Goal: Information Seeking & Learning: Learn about a topic

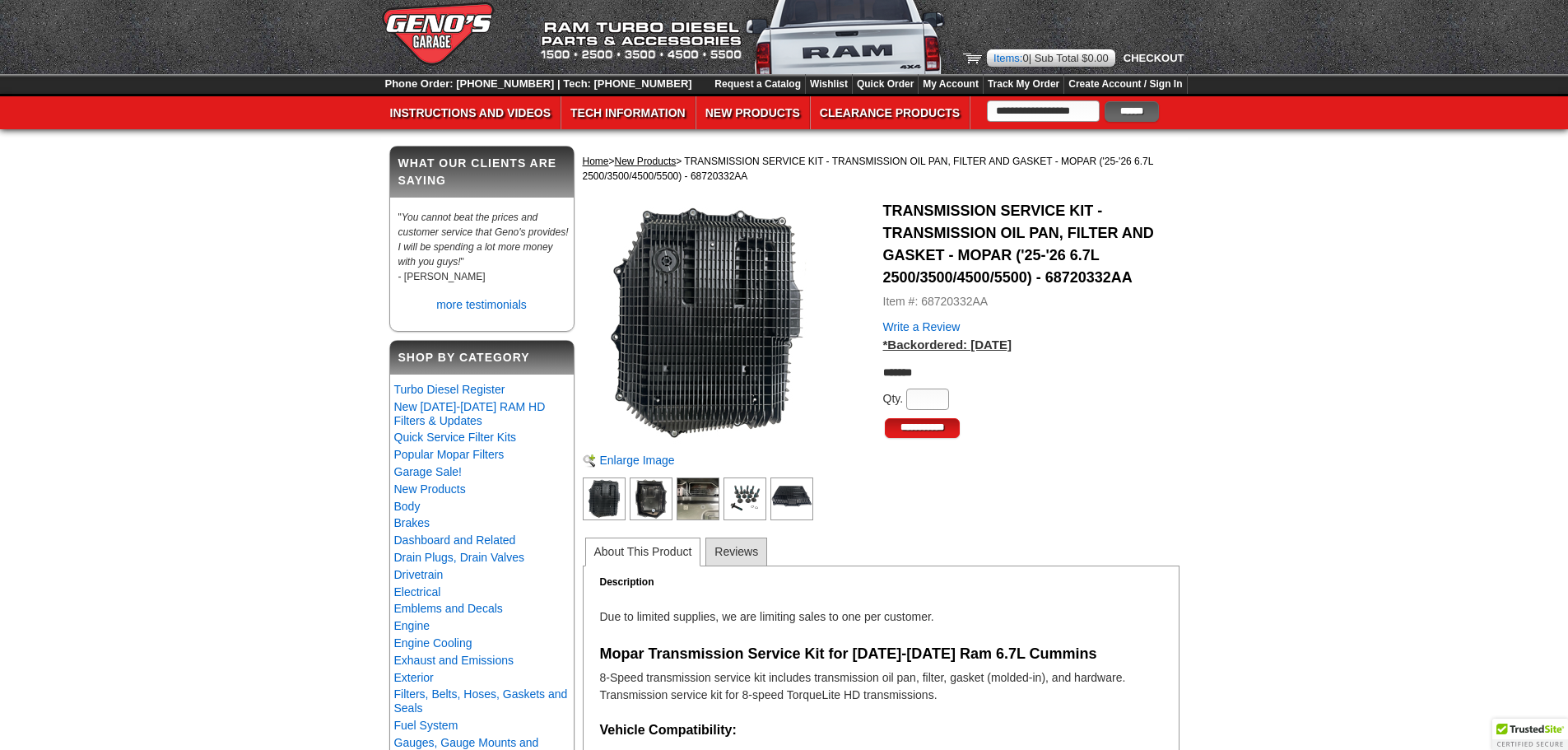
click at [709, 309] on img at bounding box center [706, 323] width 247 height 247
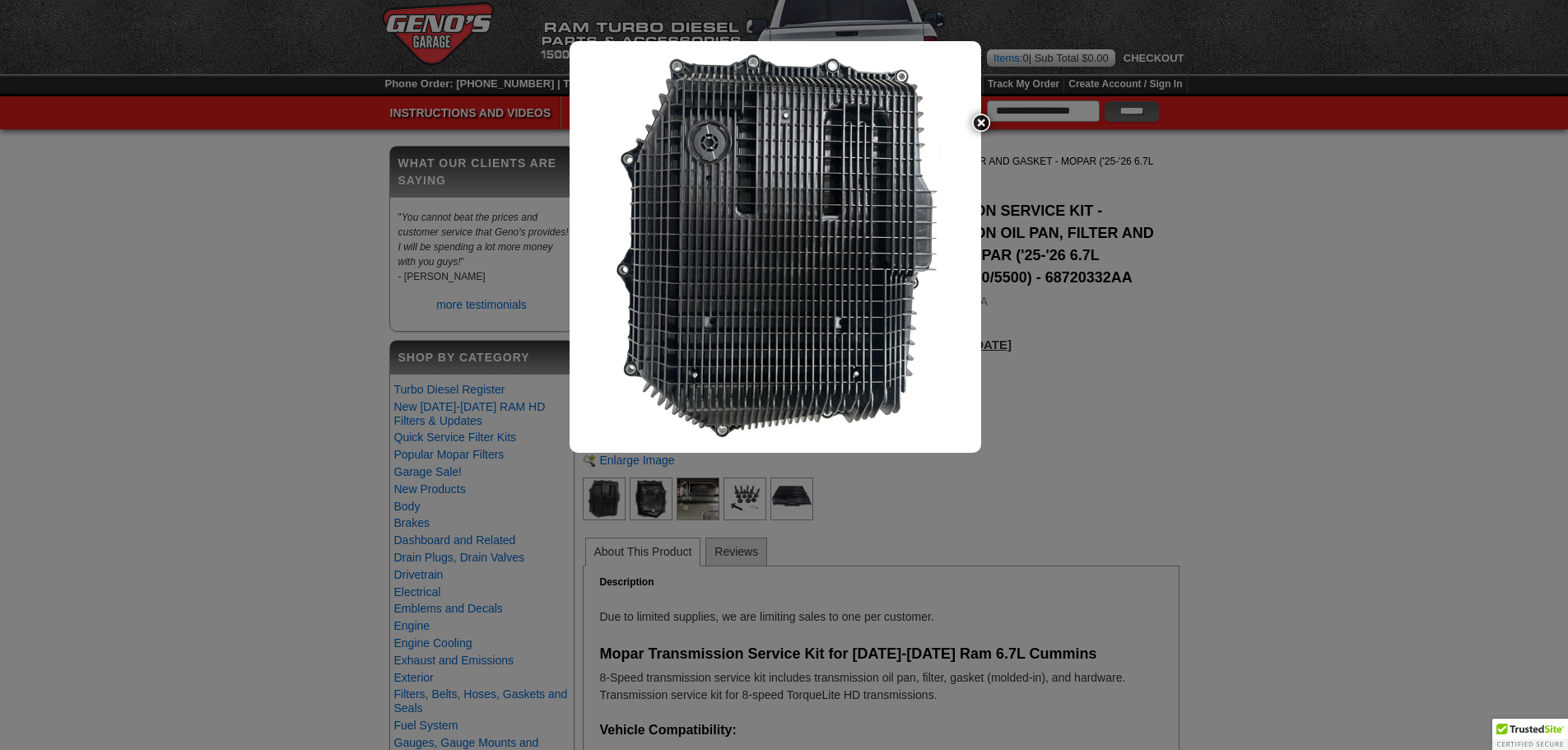
click at [975, 236] on img at bounding box center [776, 247] width 411 height 411
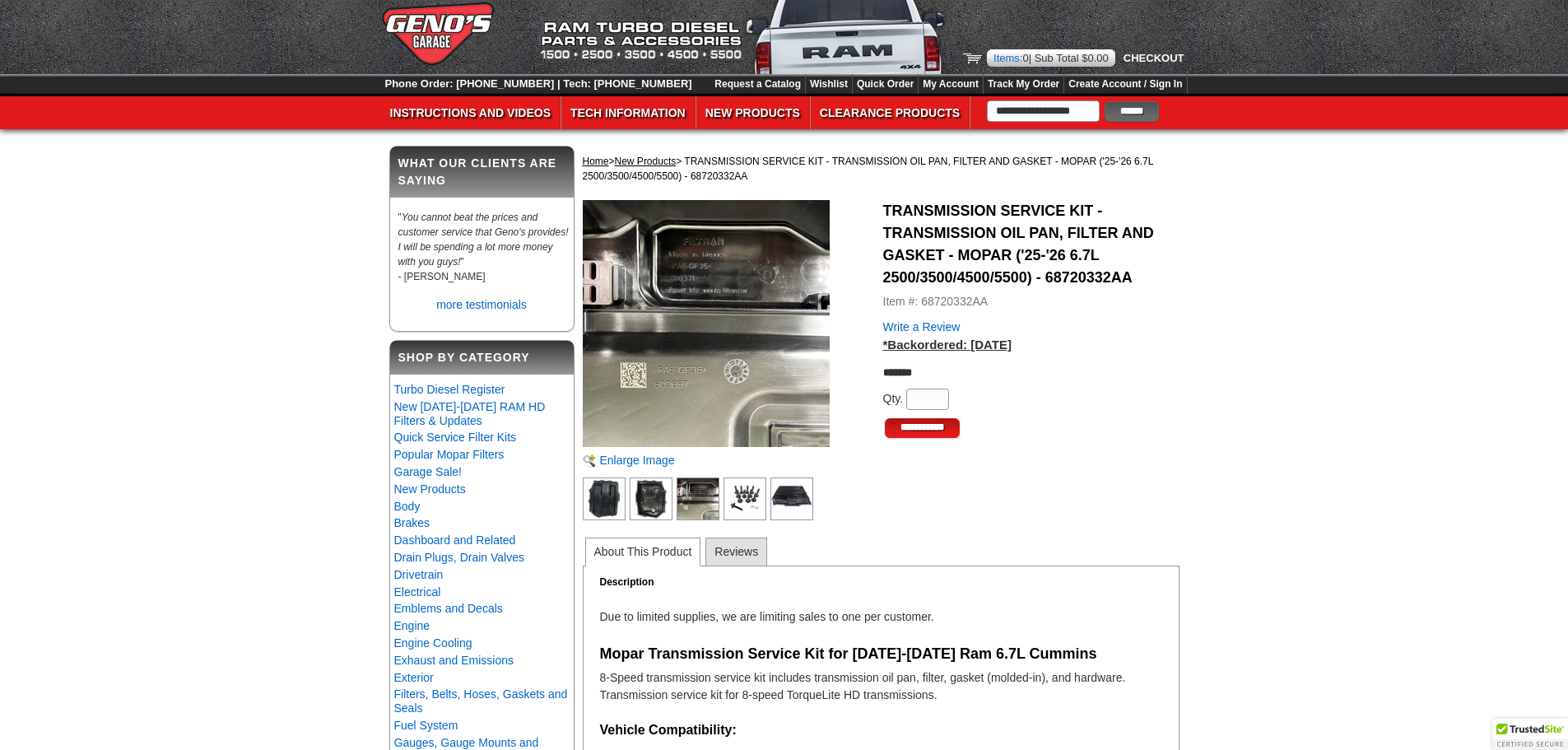
click at [659, 494] on img at bounding box center [651, 498] width 43 height 43
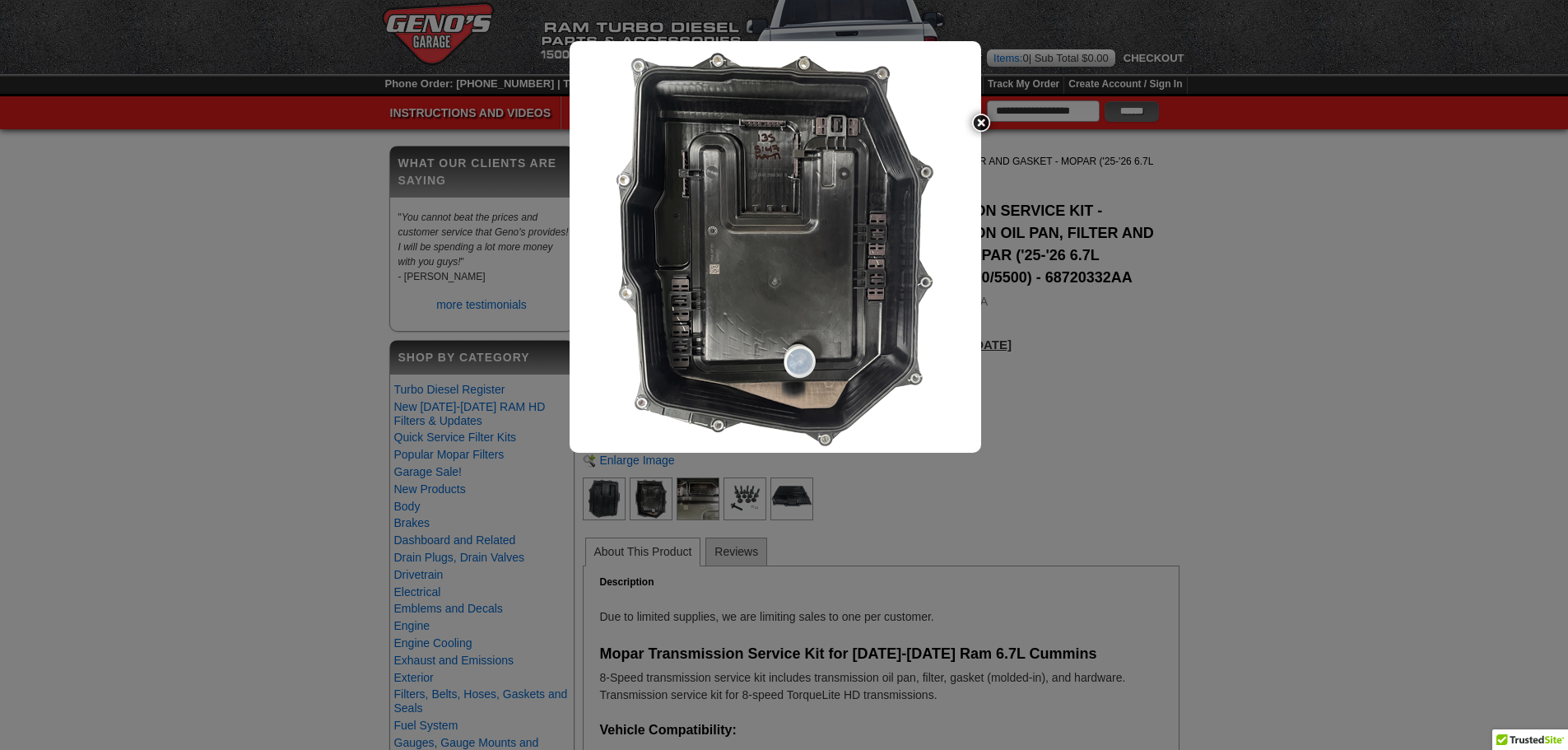
click at [659, 490] on div at bounding box center [784, 375] width 1568 height 750
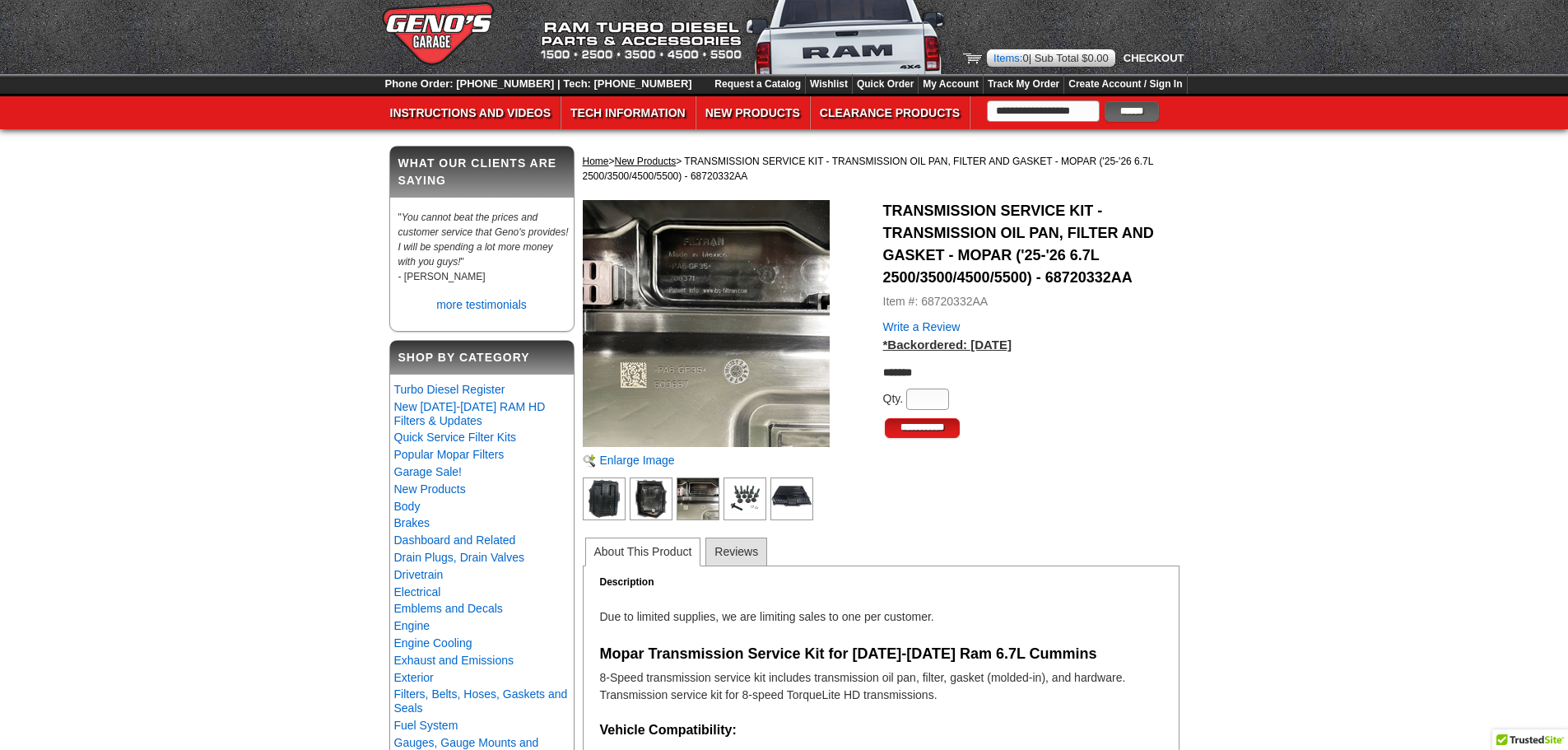
click at [695, 489] on img at bounding box center [698, 498] width 43 height 43
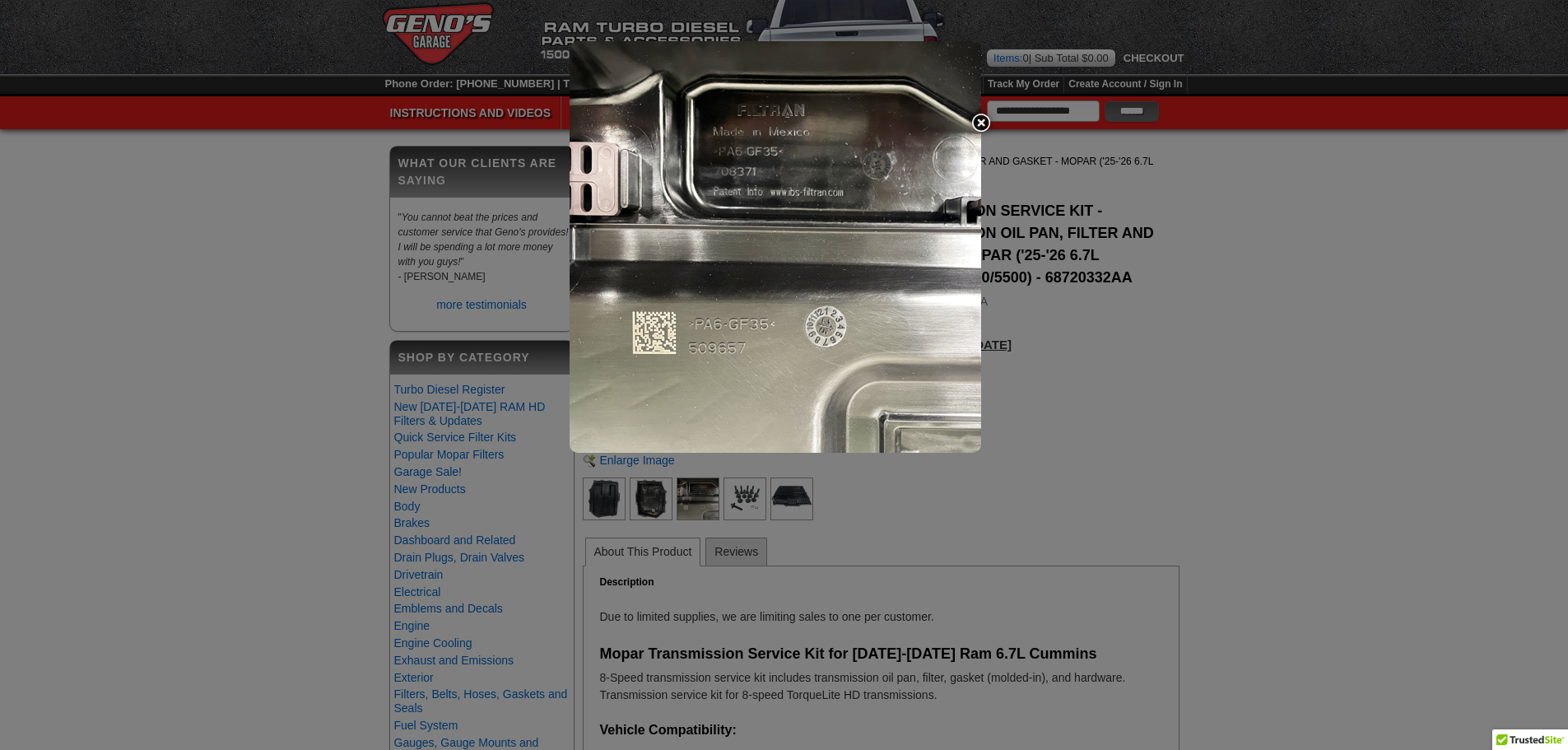
click at [988, 247] on div at bounding box center [784, 375] width 1568 height 750
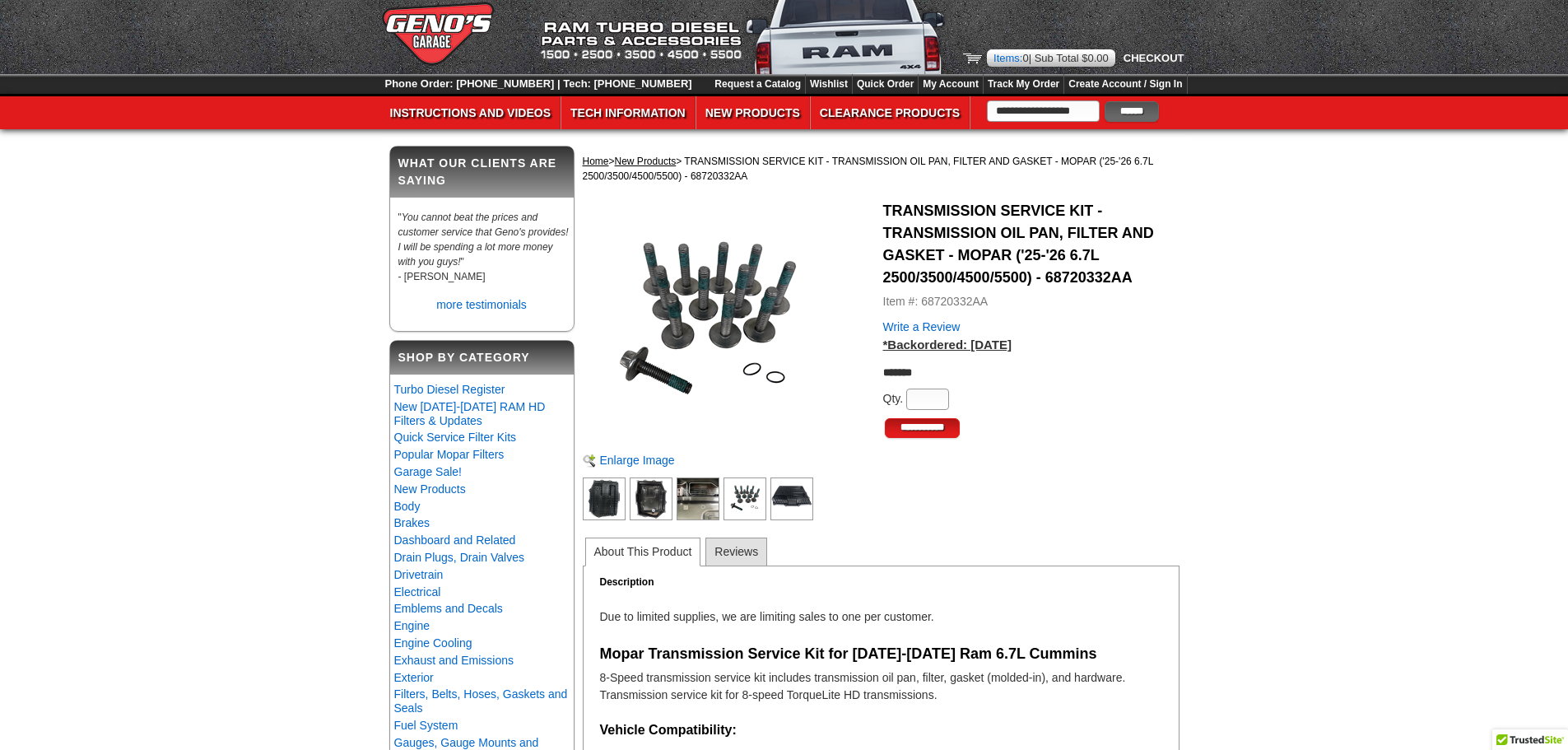
click at [754, 507] on img at bounding box center [744, 498] width 43 height 43
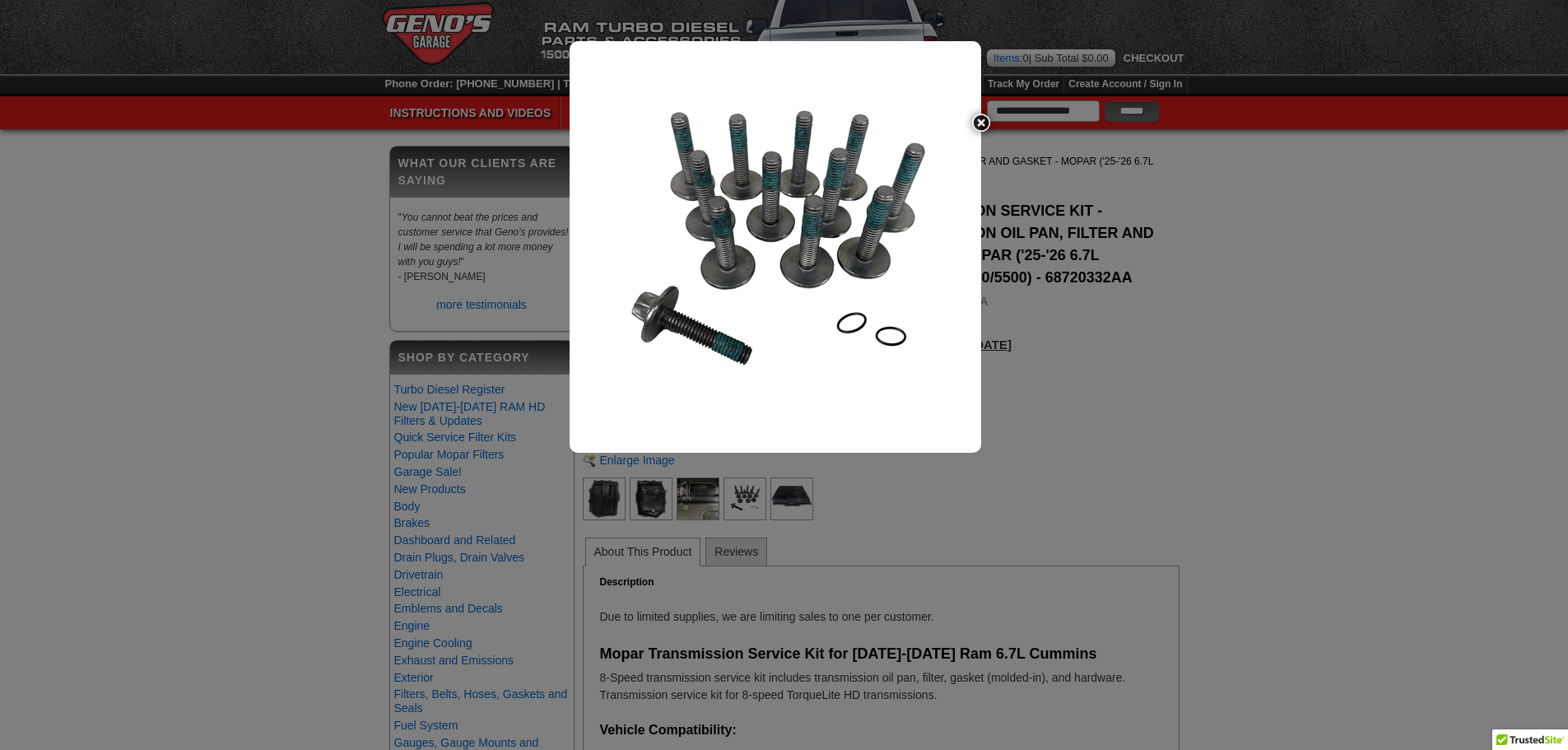
click at [783, 501] on div at bounding box center [784, 375] width 1568 height 750
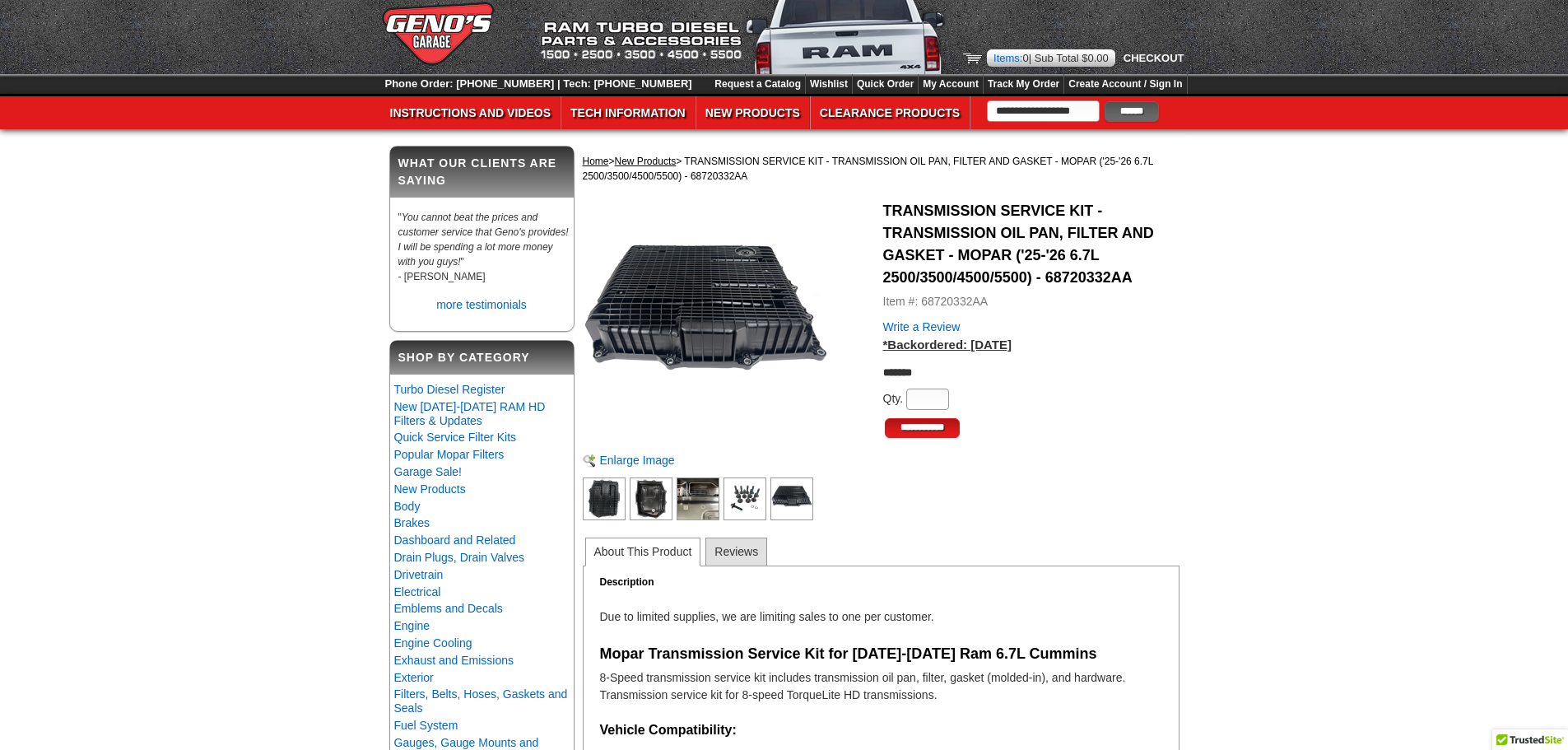
click at [783, 501] on img at bounding box center [792, 498] width 43 height 43
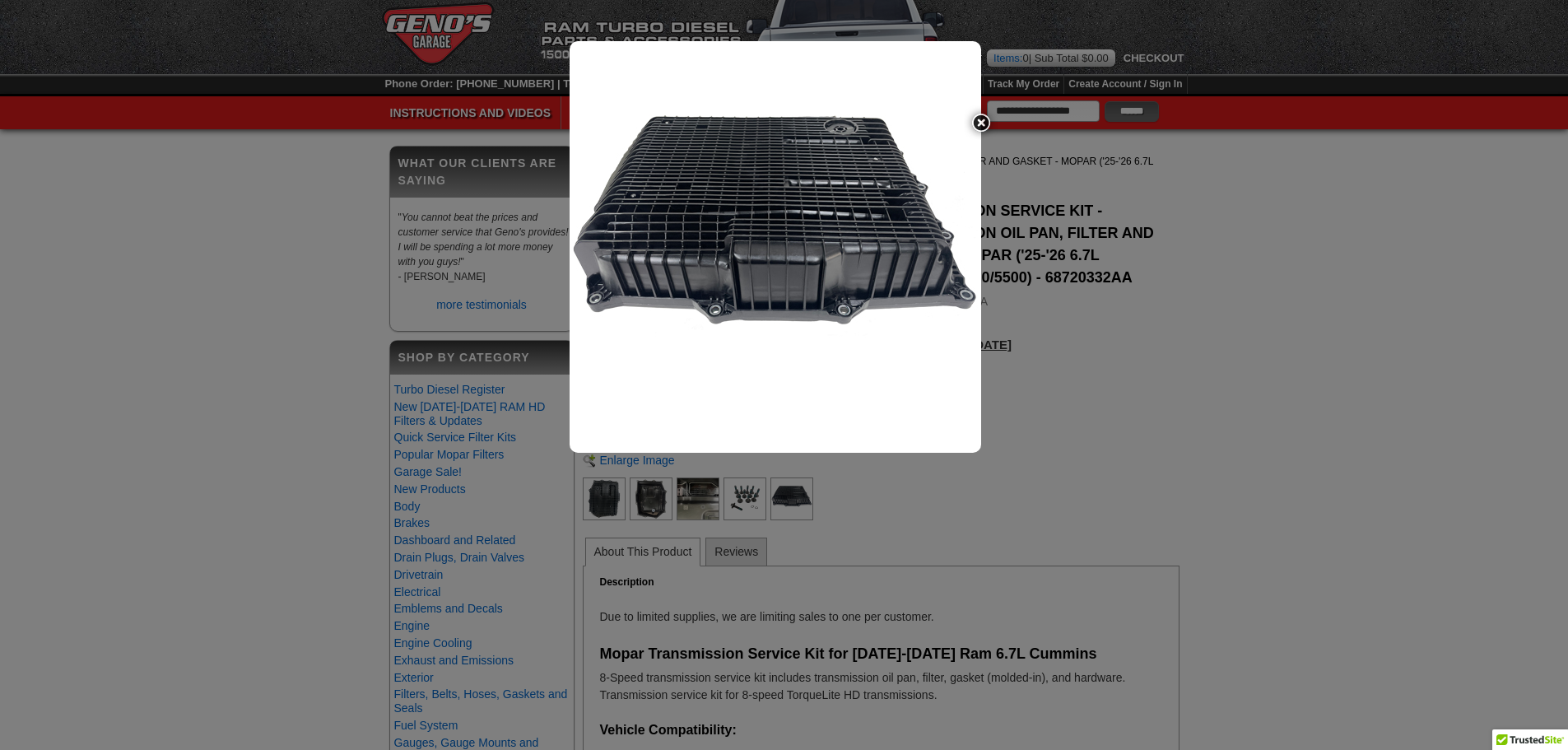
click at [701, 500] on div at bounding box center [784, 375] width 1568 height 750
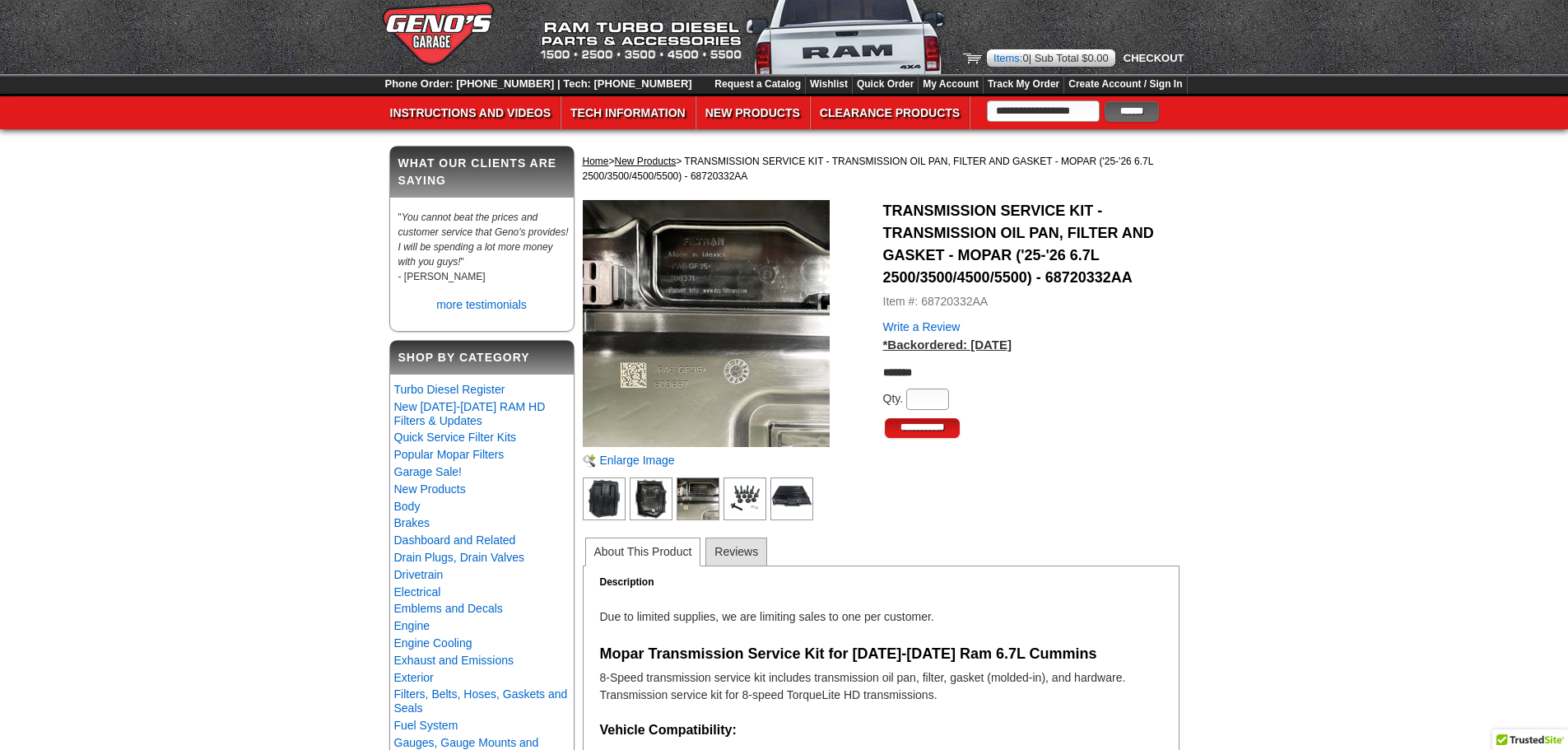
click at [701, 500] on img at bounding box center [698, 498] width 43 height 43
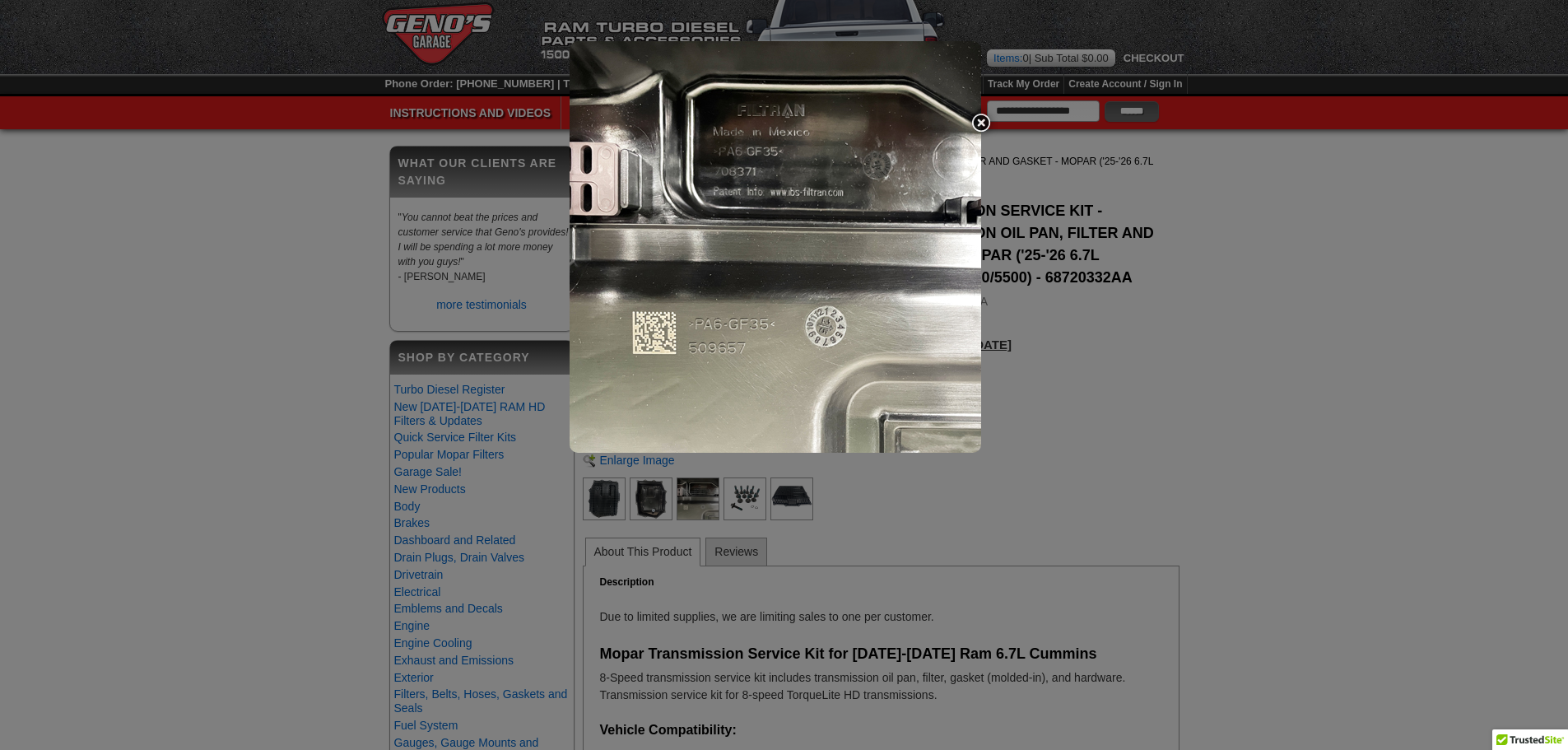
click at [660, 490] on div at bounding box center [784, 375] width 1568 height 750
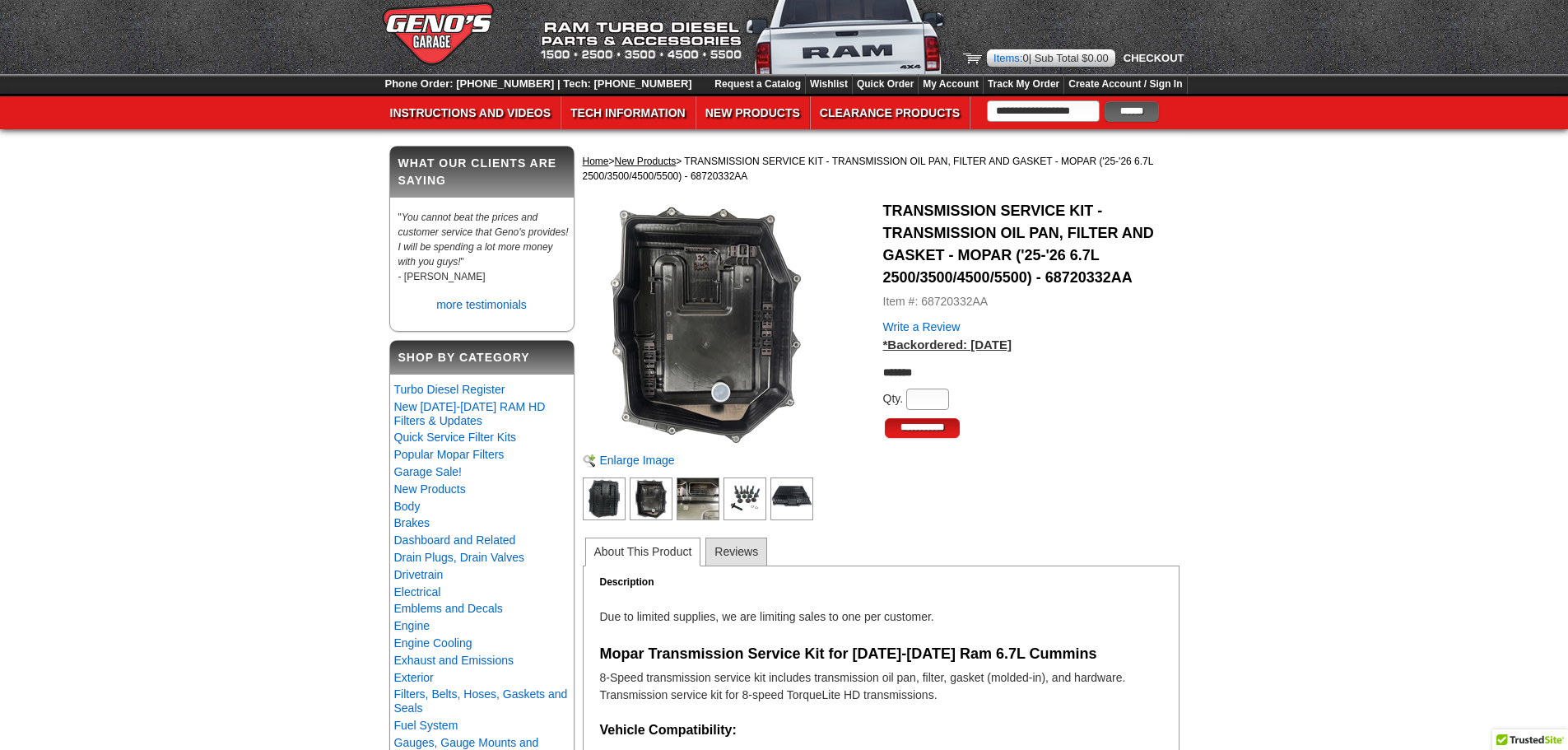
click at [660, 490] on img at bounding box center [651, 498] width 43 height 43
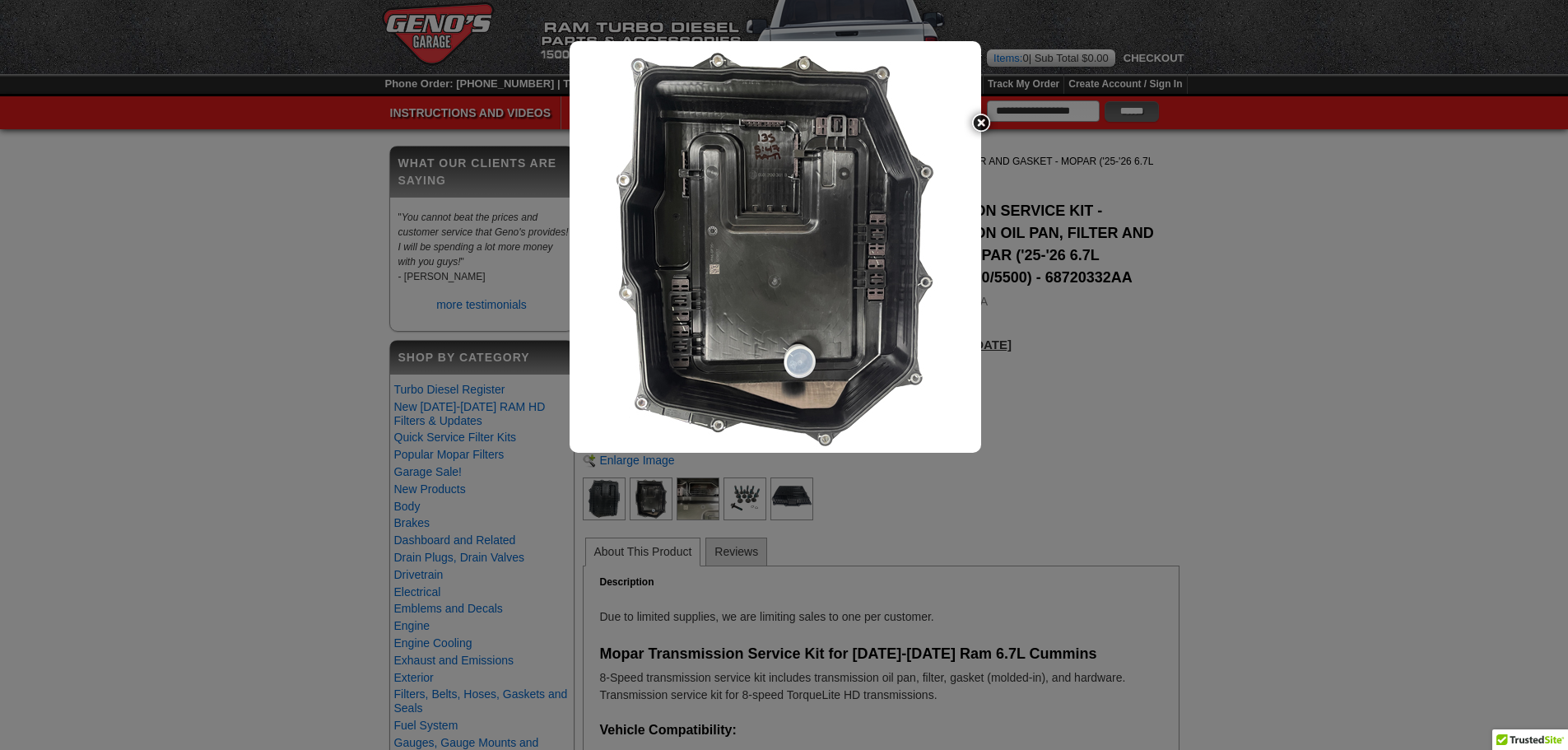
click at [805, 217] on img at bounding box center [776, 247] width 411 height 411
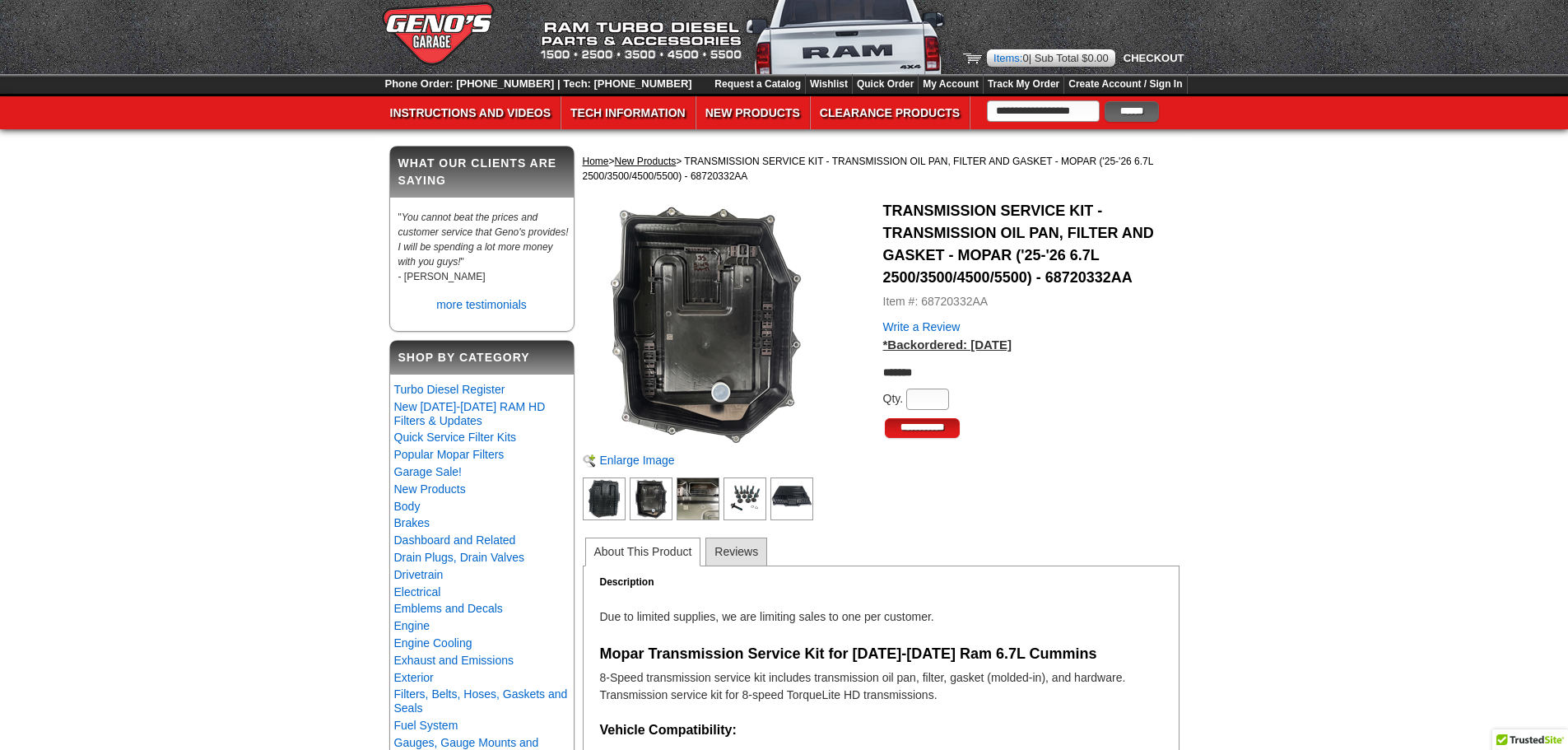
click at [711, 287] on img at bounding box center [706, 323] width 247 height 247
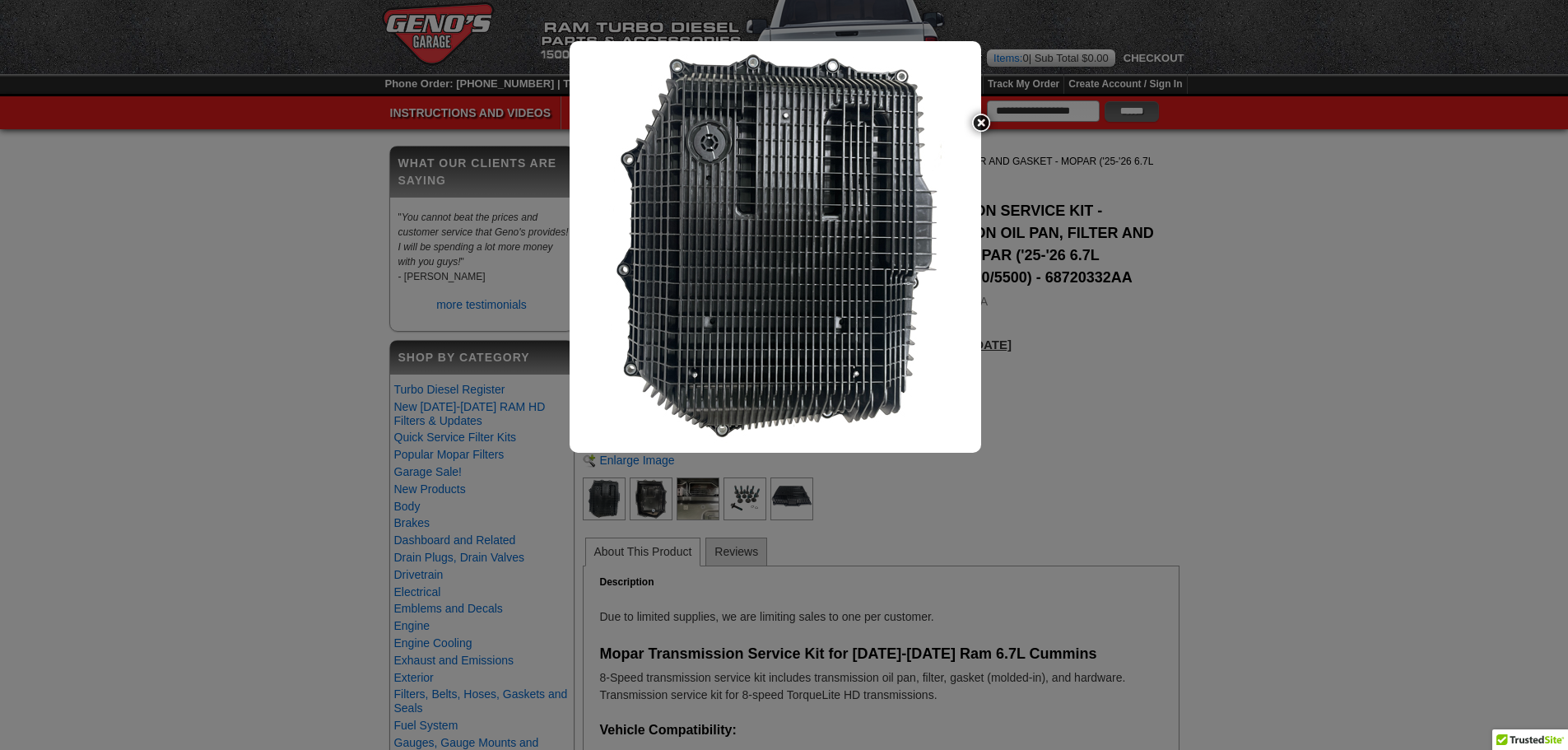
click at [953, 254] on img at bounding box center [776, 247] width 411 height 411
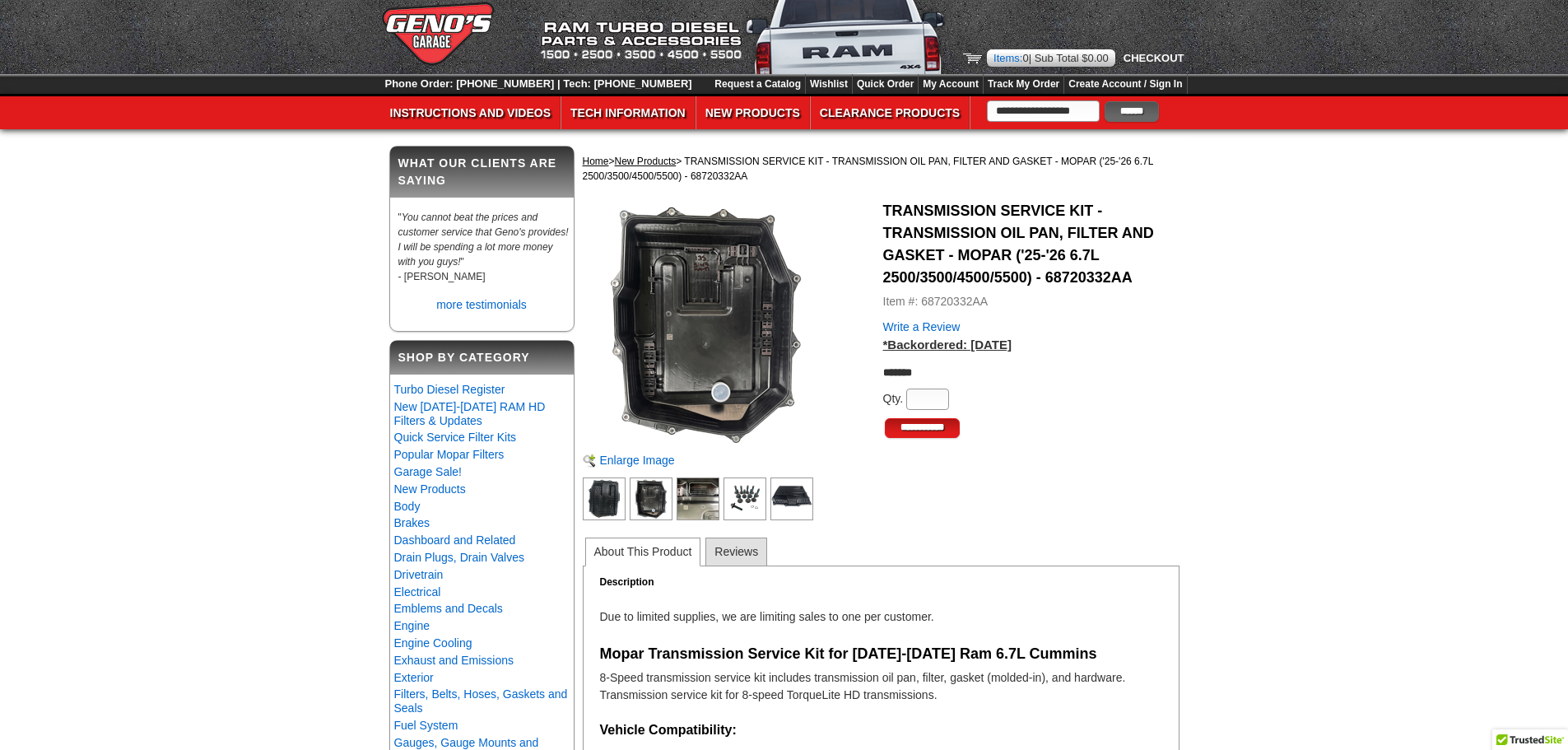
click at [737, 237] on img at bounding box center [706, 323] width 247 height 247
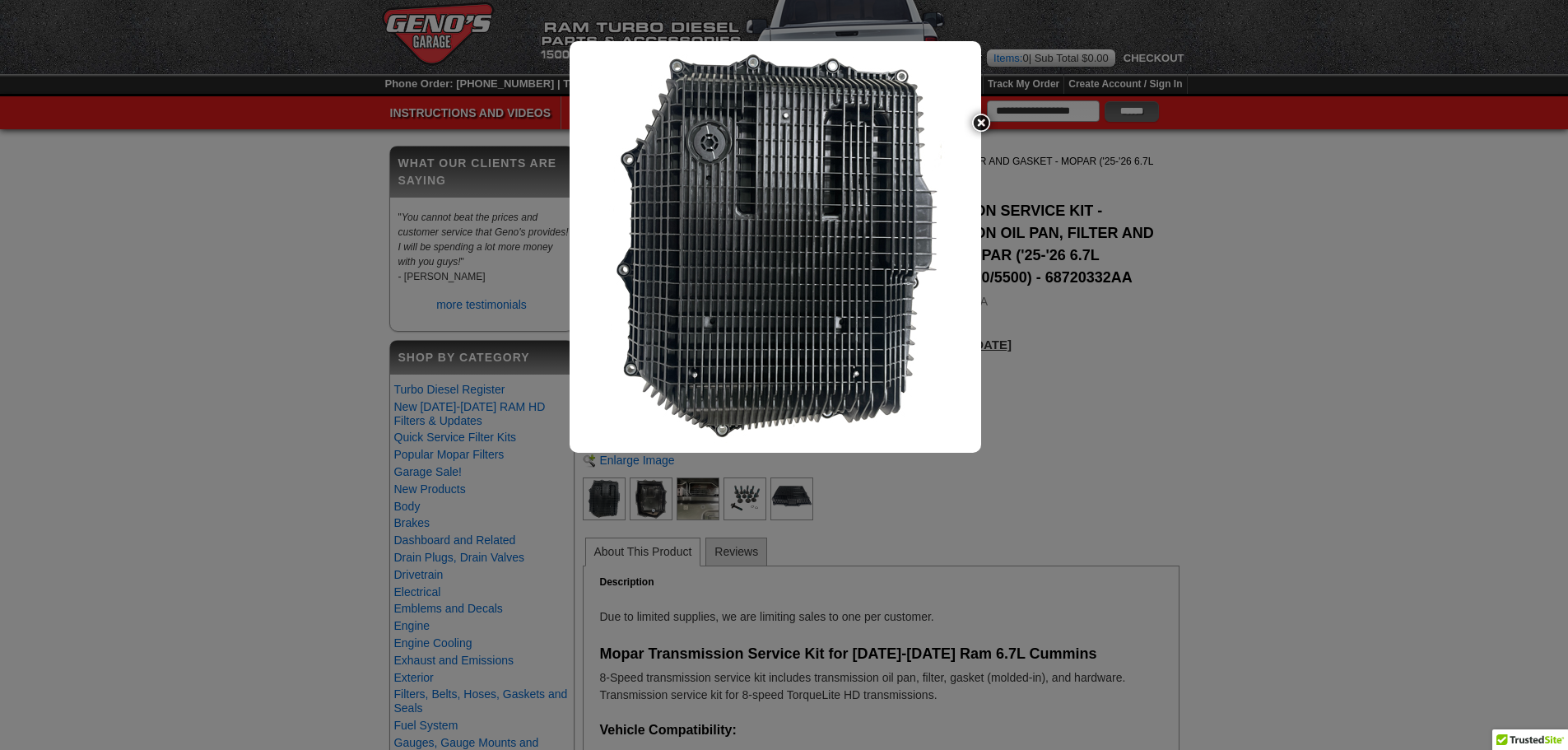
click at [656, 482] on div at bounding box center [784, 375] width 1568 height 750
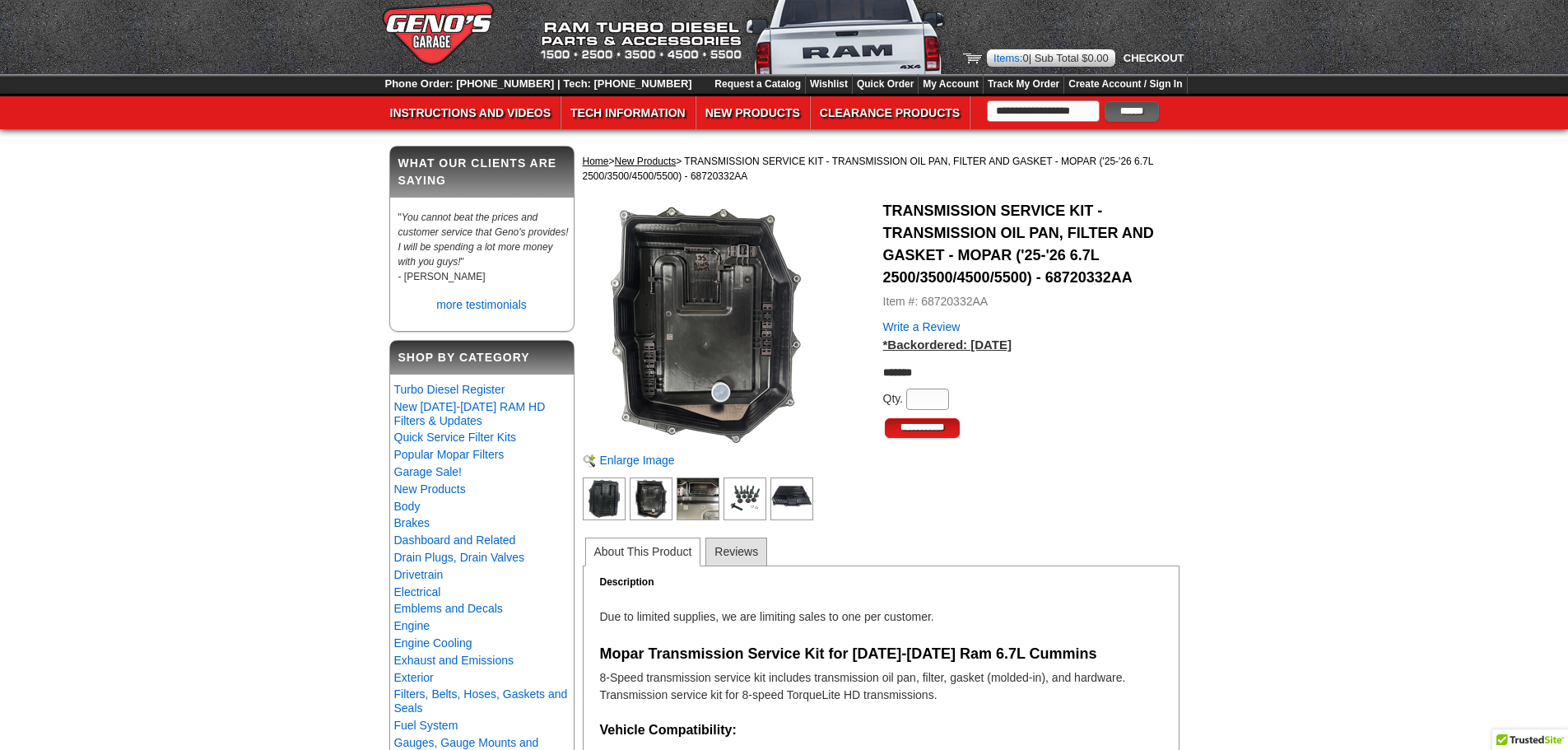
click at [650, 494] on img at bounding box center [651, 498] width 43 height 43
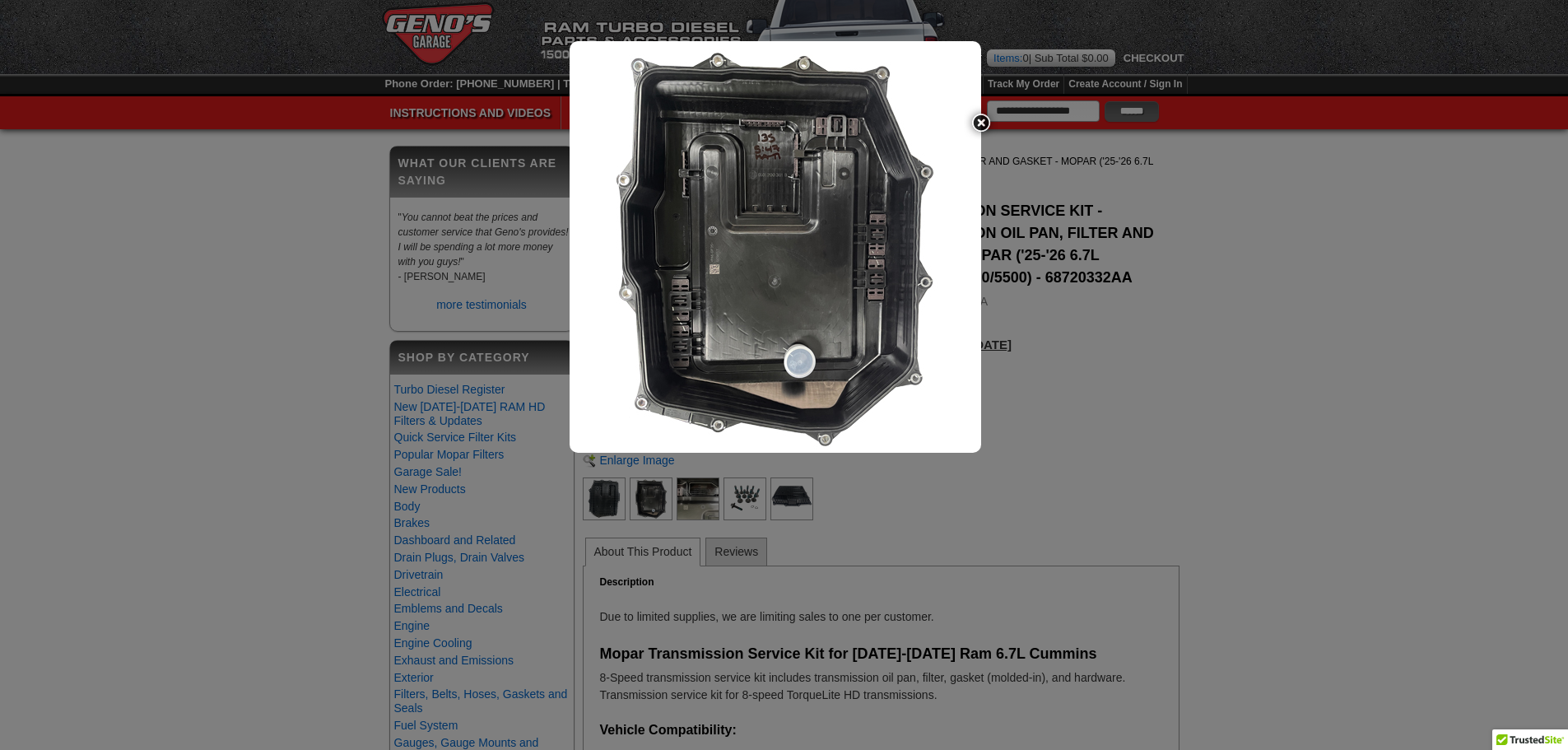
click at [775, 300] on img at bounding box center [776, 247] width 411 height 411
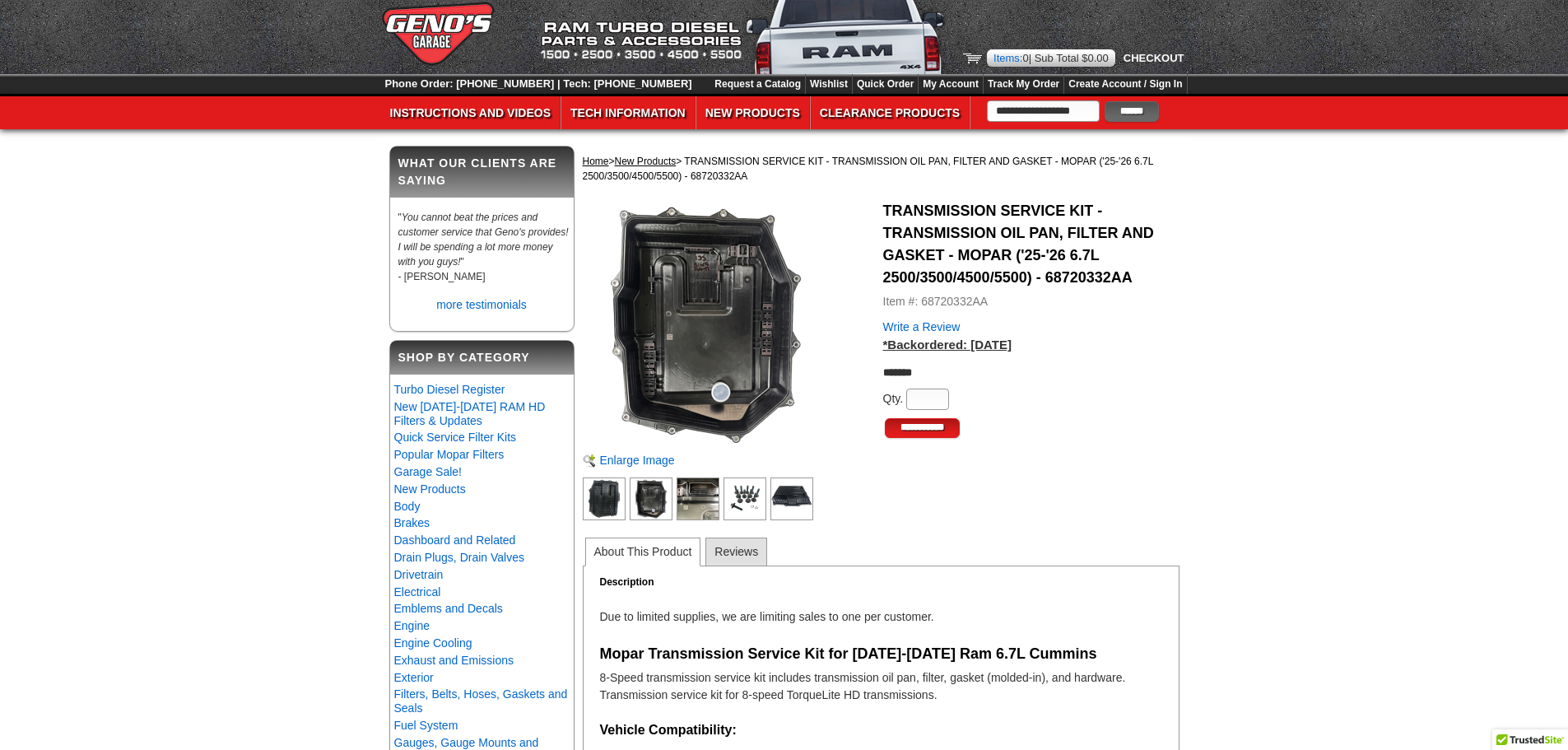
click at [776, 300] on img at bounding box center [706, 323] width 247 height 247
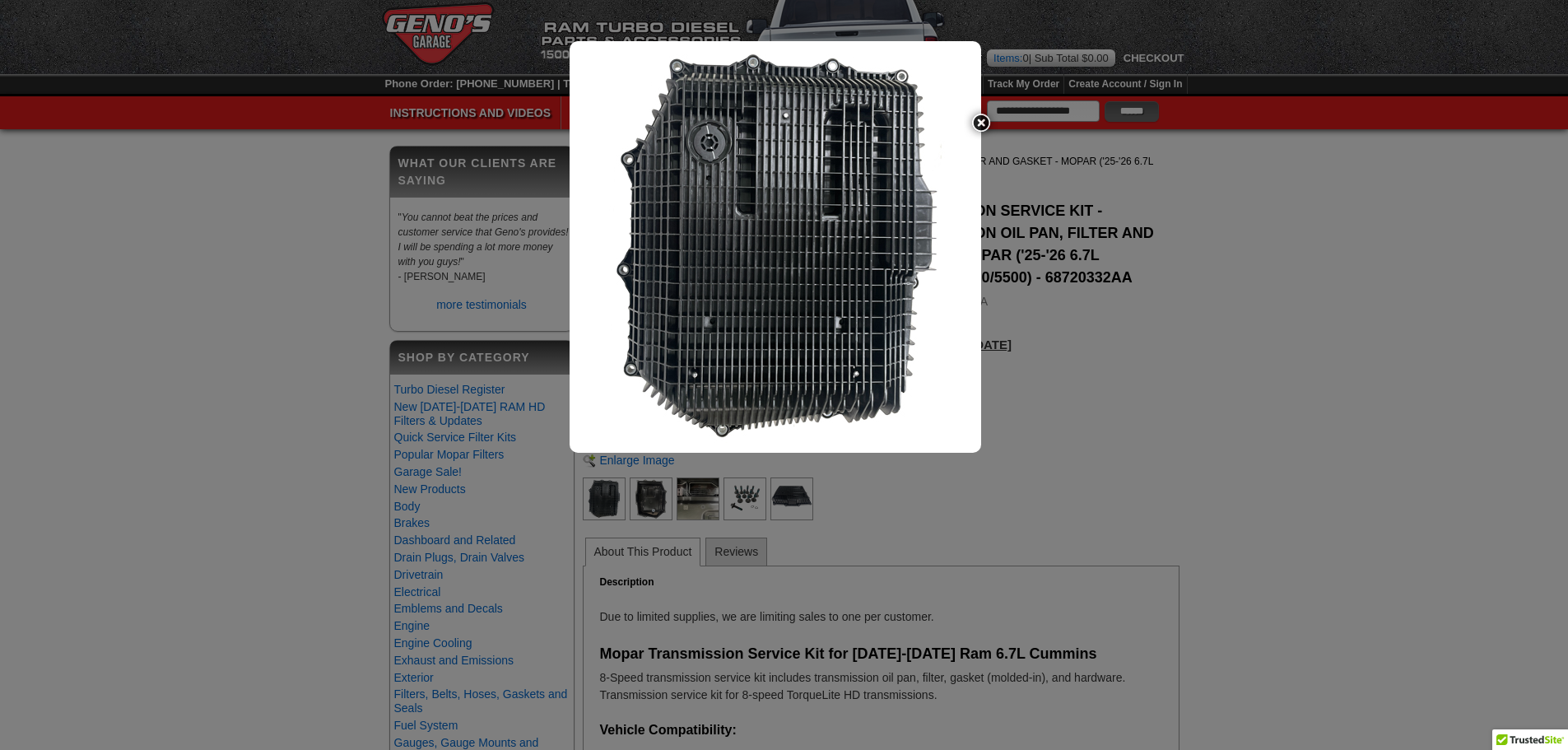
click at [646, 463] on div at bounding box center [784, 375] width 1568 height 750
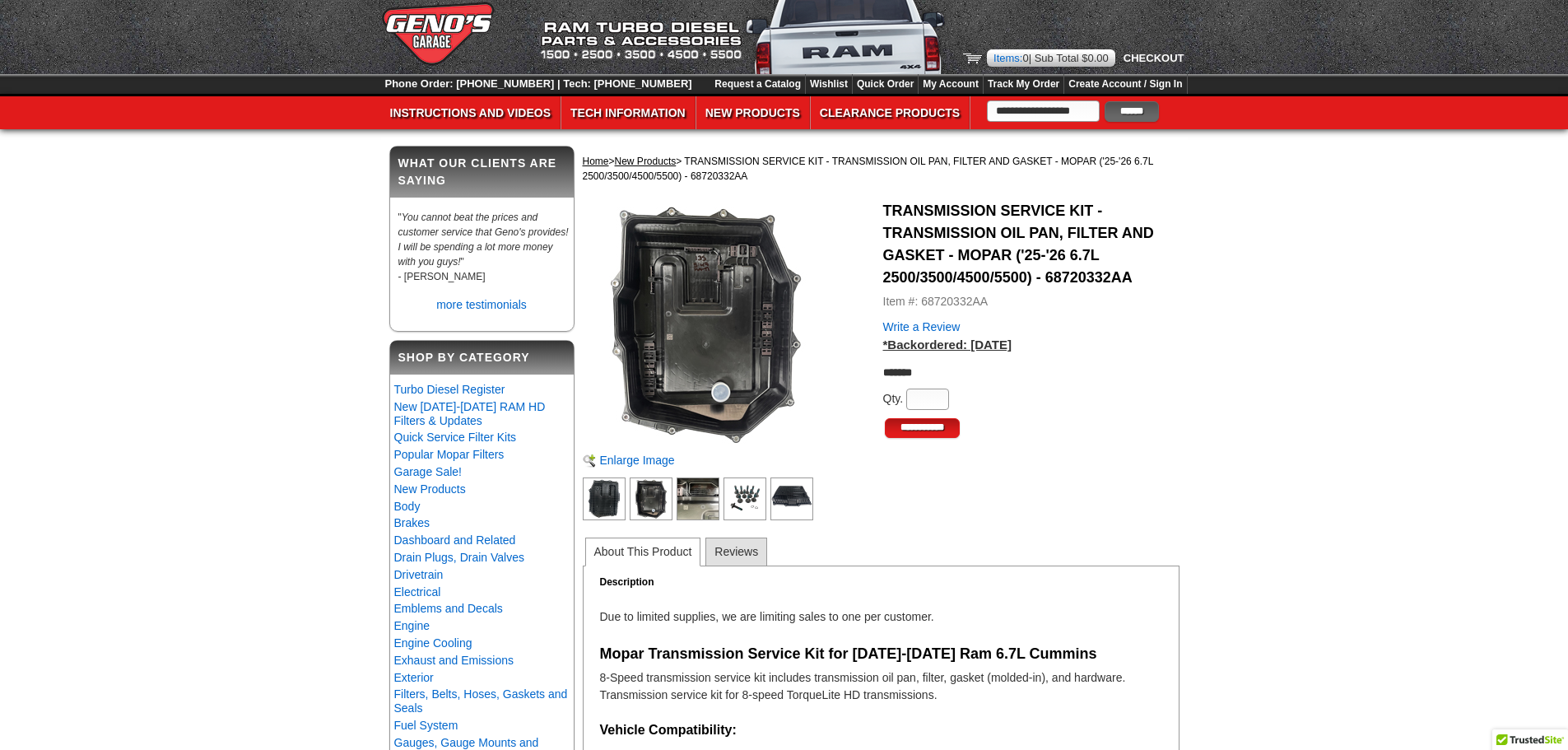
click at [656, 488] on img at bounding box center [651, 498] width 43 height 43
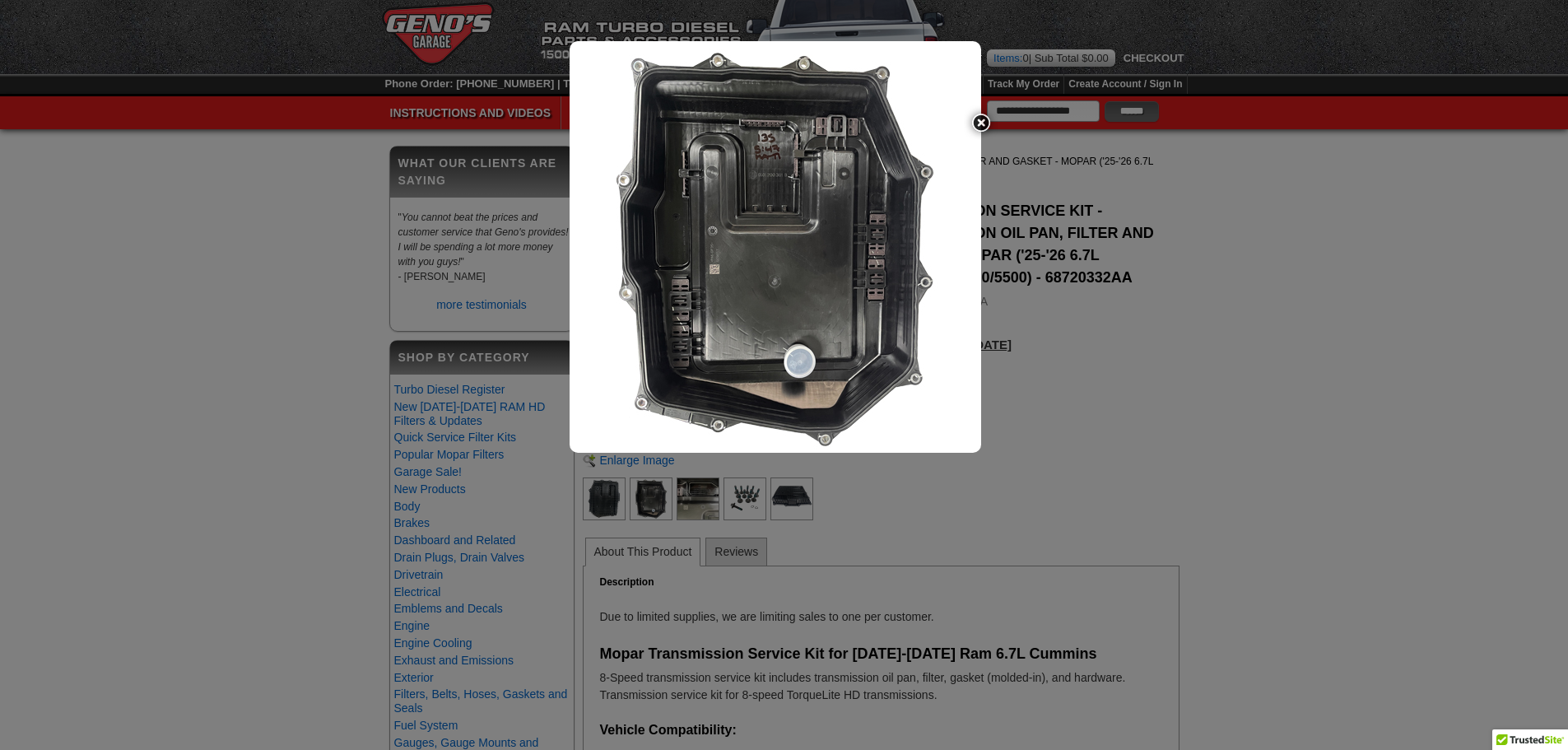
click at [977, 118] on img at bounding box center [980, 122] width 35 height 35
